Goal: Information Seeking & Learning: Check status

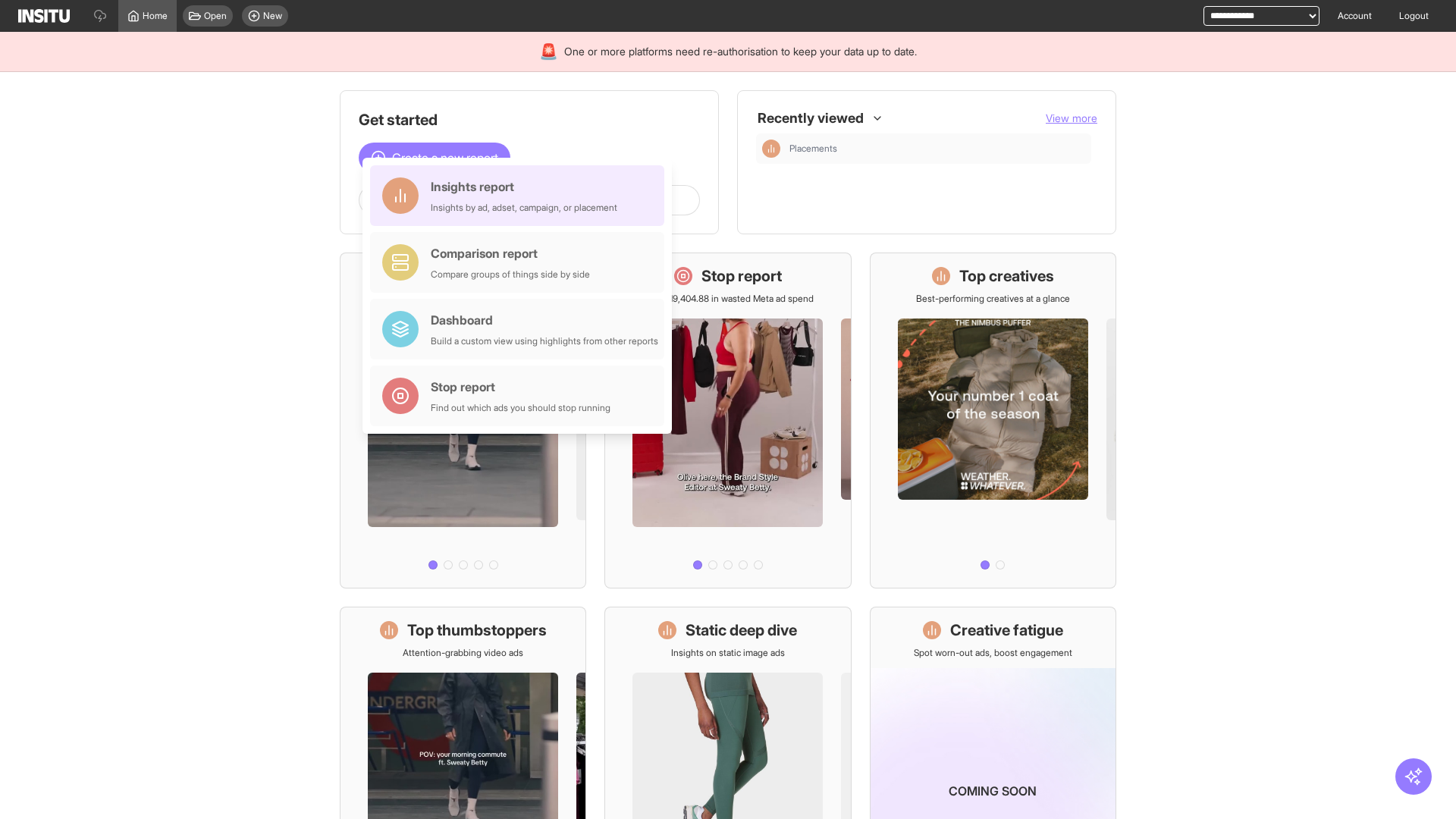
click at [521, 196] on div "Insights report Insights by ad, adset, campaign, or placement" at bounding box center [524, 196] width 187 height 37
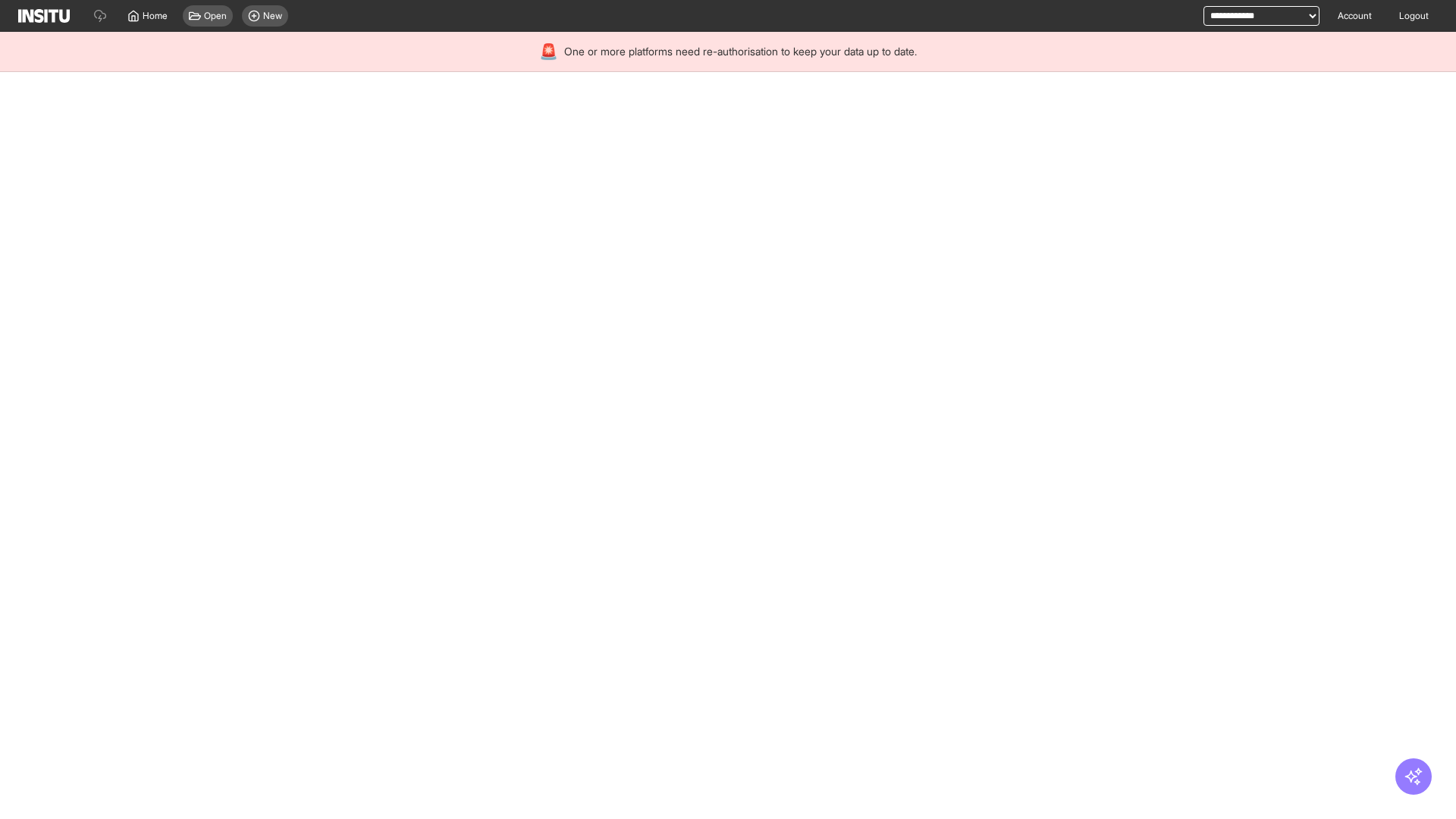
select select "**"
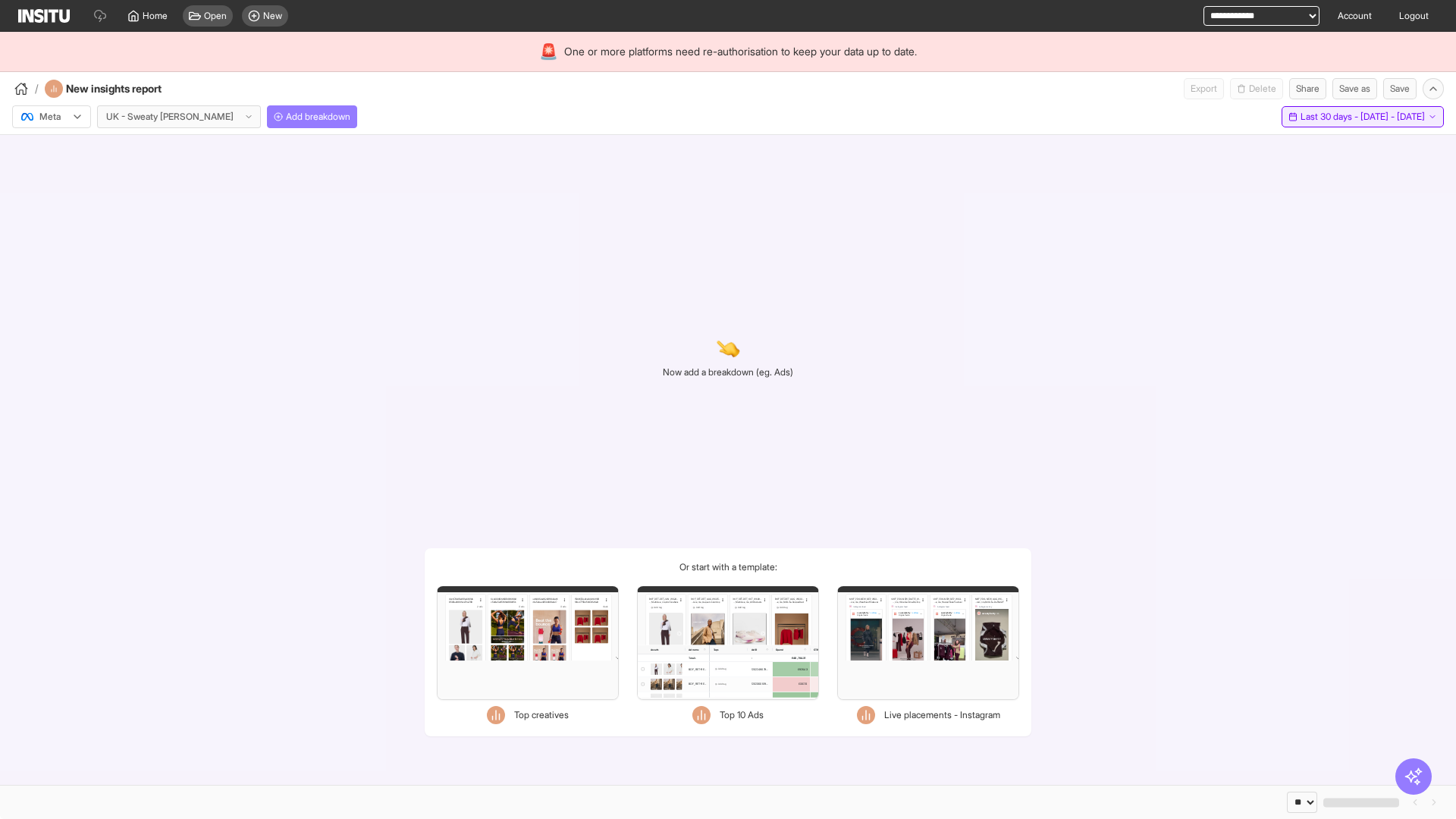
click at [1328, 116] on span "Last 30 days - [DATE] - [DATE]" at bounding box center [1363, 116] width 125 height 12
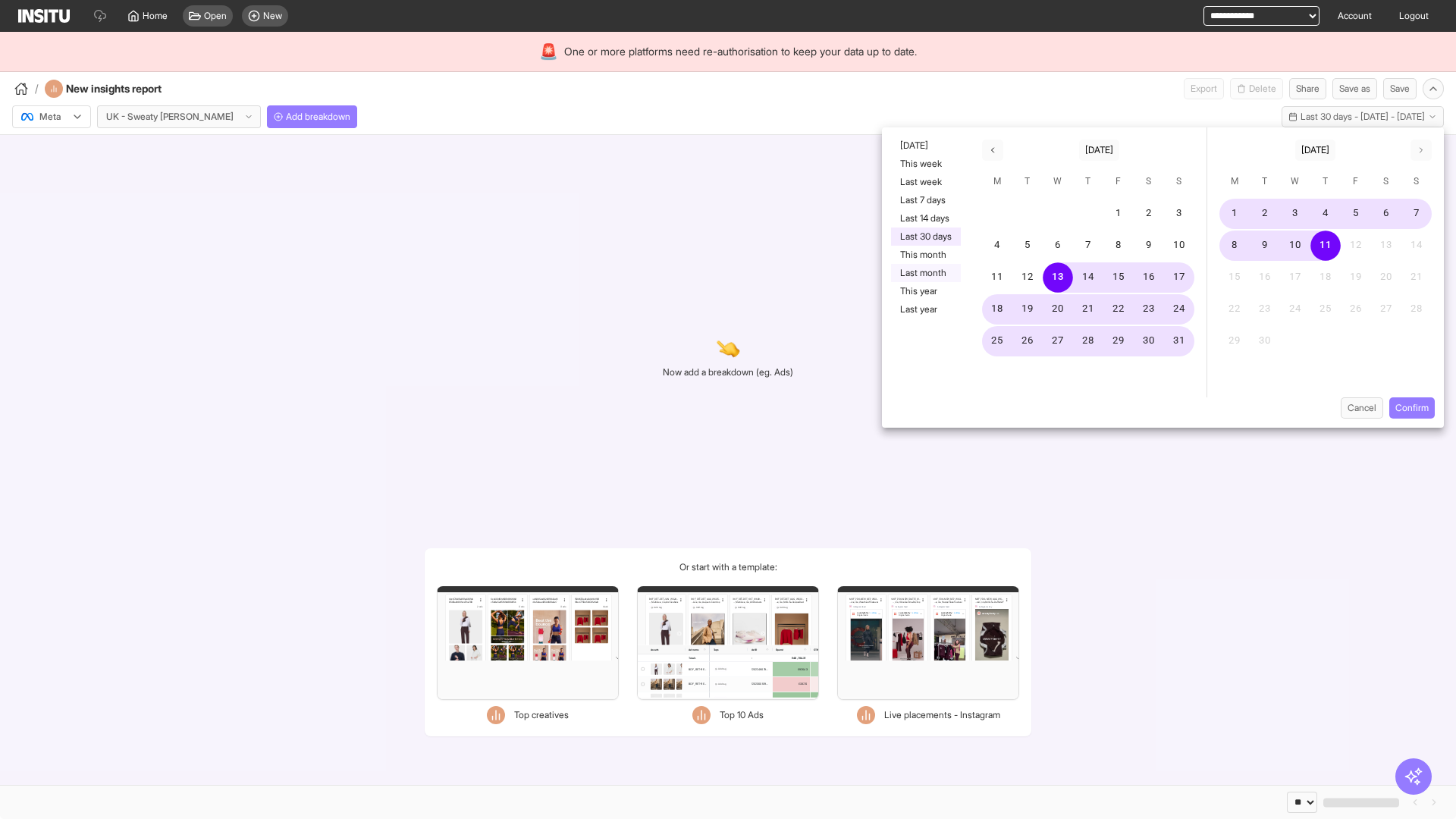
click at [925, 273] on button "Last month" at bounding box center [926, 273] width 70 height 18
